Goal: Task Accomplishment & Management: Use online tool/utility

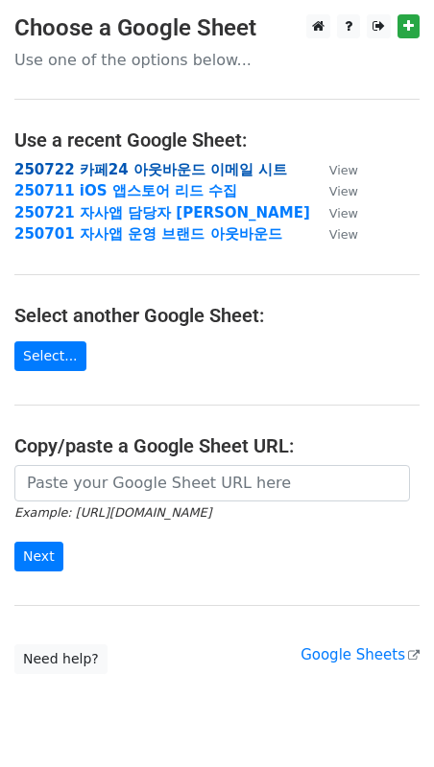
click at [149, 165] on strong "250722 카페24 아웃바운드 이메일 시트" at bounding box center [150, 169] width 272 height 17
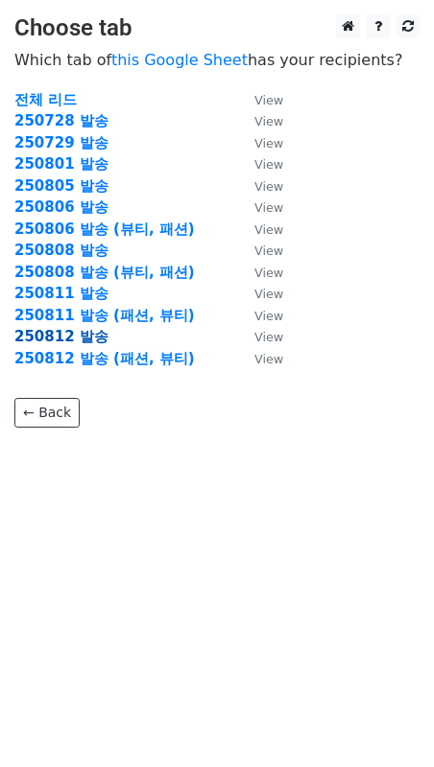
click at [77, 340] on strong "250812 발송" at bounding box center [61, 336] width 94 height 17
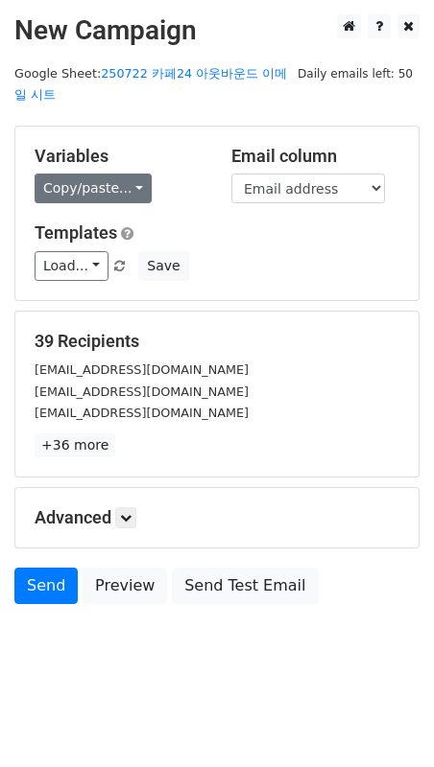
click at [122, 179] on link "Copy/paste..." at bounding box center [93, 189] width 117 height 30
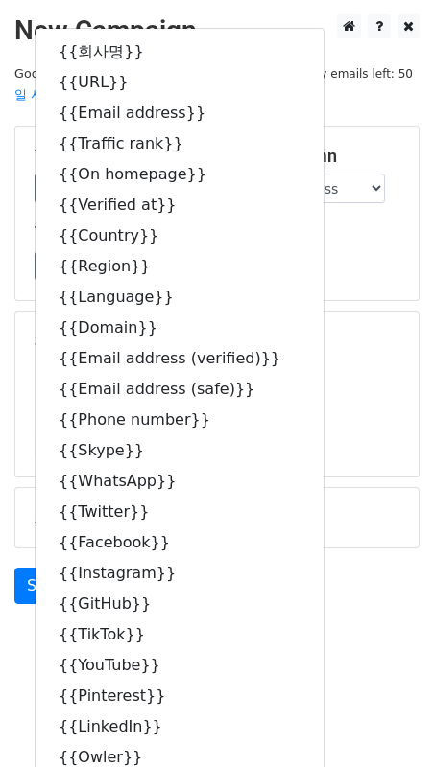
click at [108, 28] on div "{{회사명}} {{URL}} {{Email address}} {{Traffic rank}} {{On homepage}} {{Verified a…" at bounding box center [180, 435] width 290 height 815
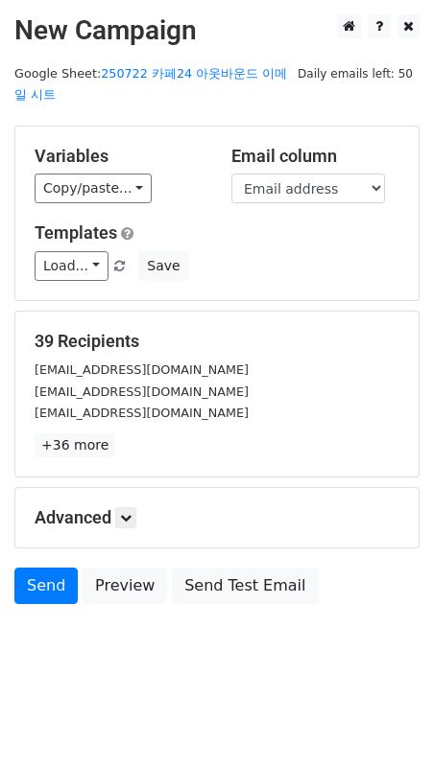
click at [252, 251] on div "Load... No templates saved Save" at bounding box center [216, 266] width 393 height 30
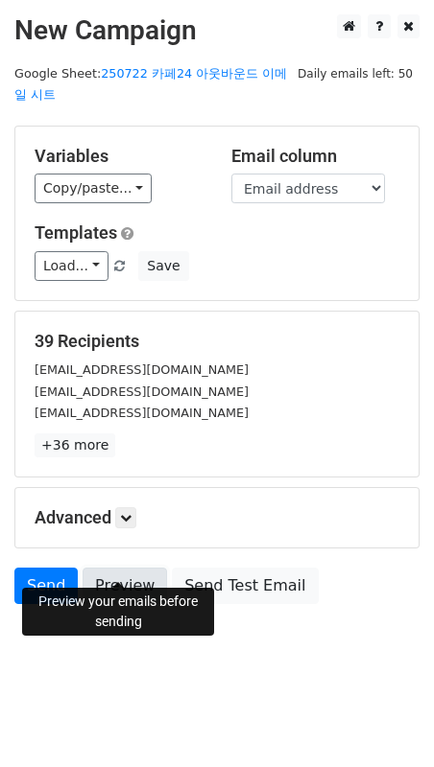
click at [114, 568] on link "Preview" at bounding box center [124, 586] width 84 height 36
drag, startPoint x: 323, startPoint y: 449, endPoint x: 292, endPoint y: 486, distance: 49.0
click at [323, 449] on div "39 Recipients support@8xcorp.com business@emis.kr official@unvanish.kr +36 more…" at bounding box center [216, 394] width 403 height 165
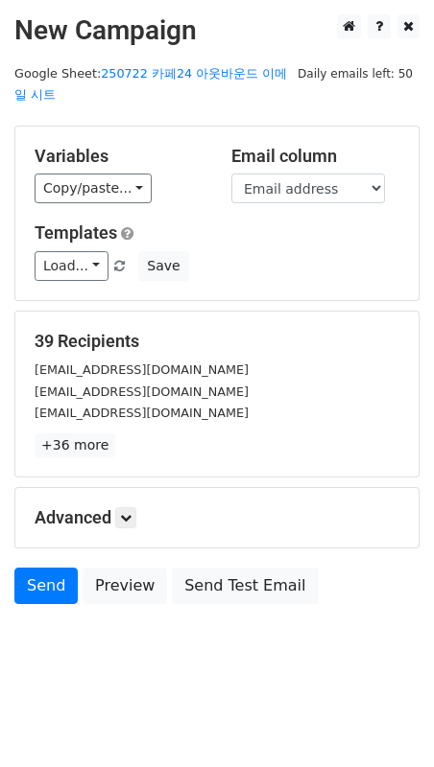
click at [222, 381] on div "business@emis.kr" at bounding box center [216, 392] width 393 height 22
click at [39, 572] on link "Send" at bounding box center [45, 586] width 63 height 36
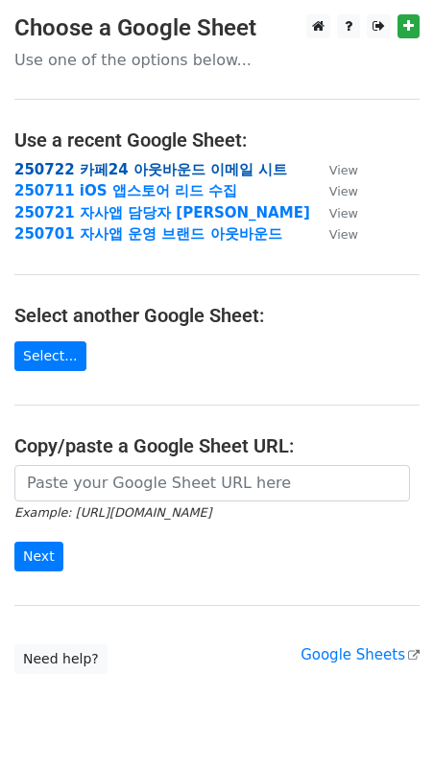
click at [93, 166] on strong "250722 카페24 아웃바운드 이메일 시트" at bounding box center [150, 169] width 272 height 17
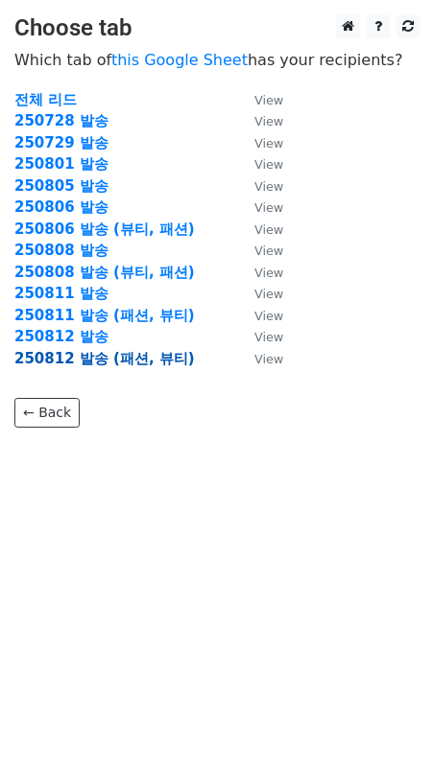
click at [94, 355] on strong "250812 발송 (패션, 뷰티)" at bounding box center [104, 358] width 180 height 17
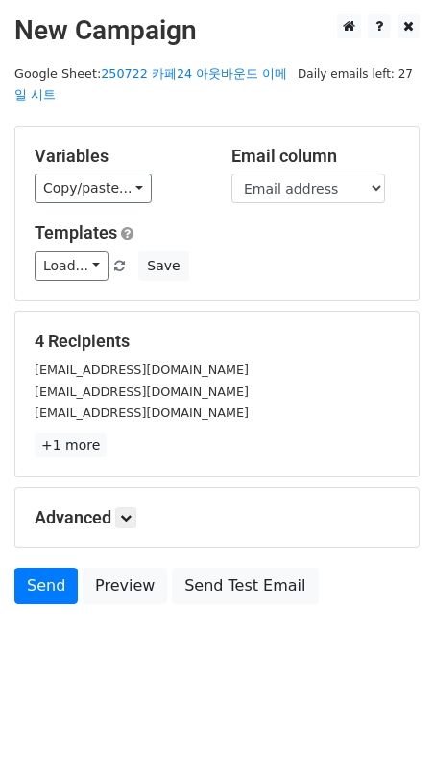
click at [269, 434] on p "+1 more" at bounding box center [217, 446] width 365 height 24
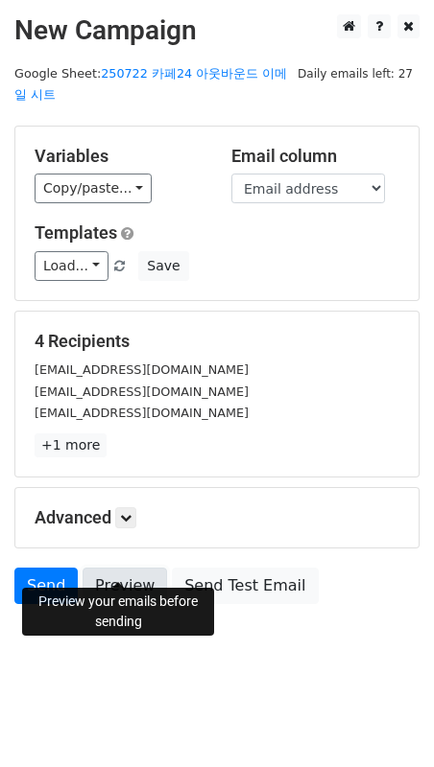
click at [130, 569] on link "Preview" at bounding box center [124, 586] width 84 height 36
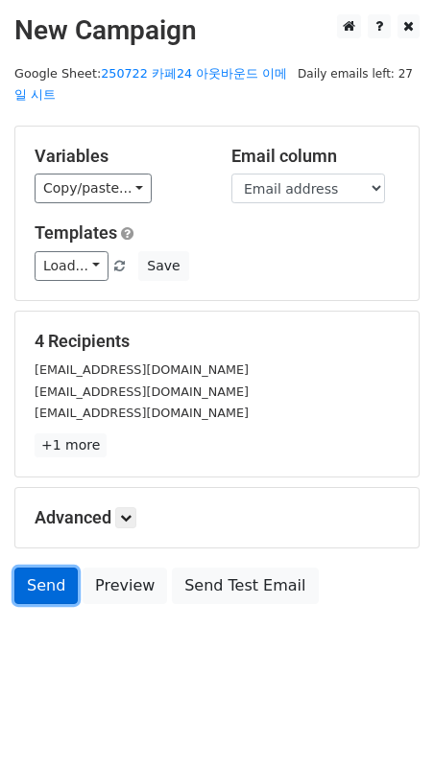
click at [63, 568] on link "Send" at bounding box center [45, 586] width 63 height 36
